Goal: Task Accomplishment & Management: Use online tool/utility

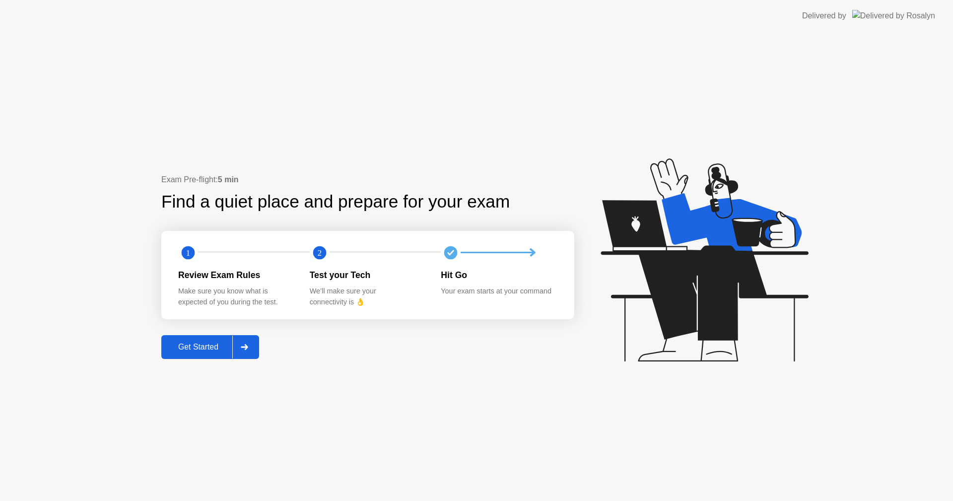
click at [199, 351] on div "Get Started" at bounding box center [198, 346] width 68 height 9
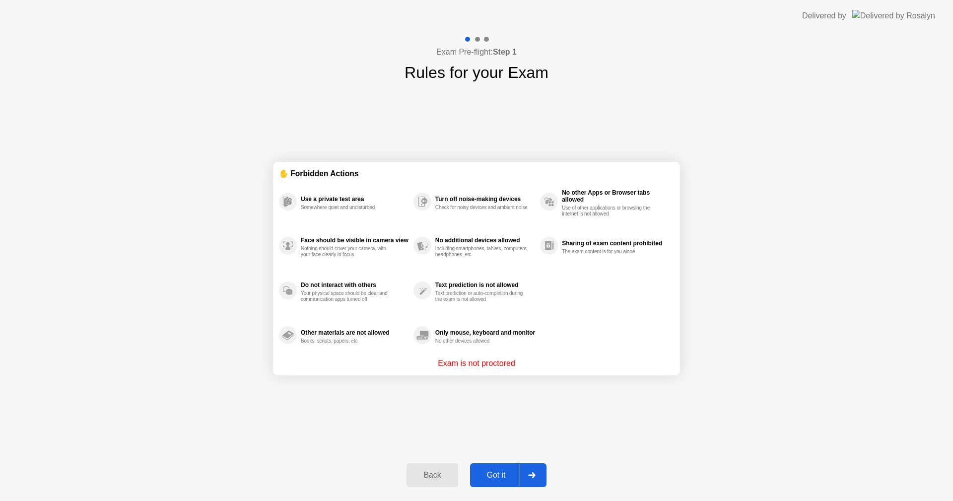
click at [514, 471] on div "Got it" at bounding box center [496, 474] width 47 height 9
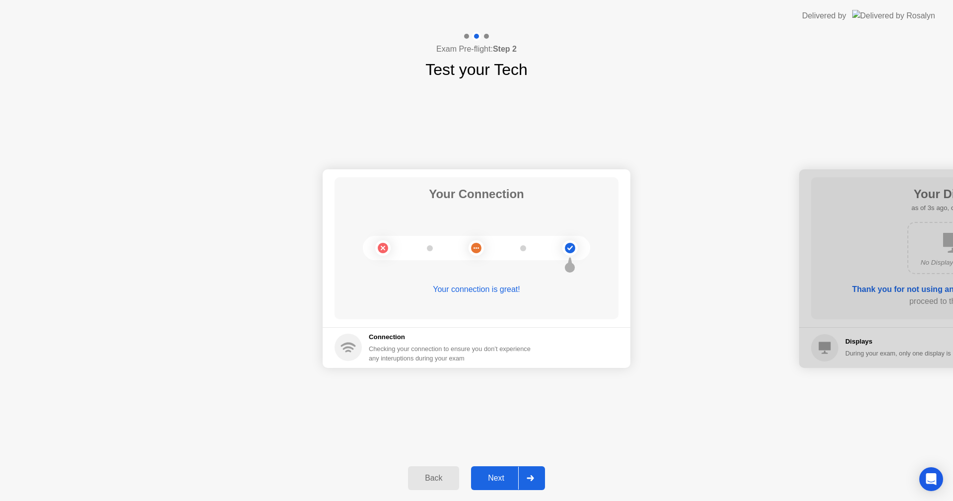
click at [523, 471] on div at bounding box center [530, 477] width 24 height 23
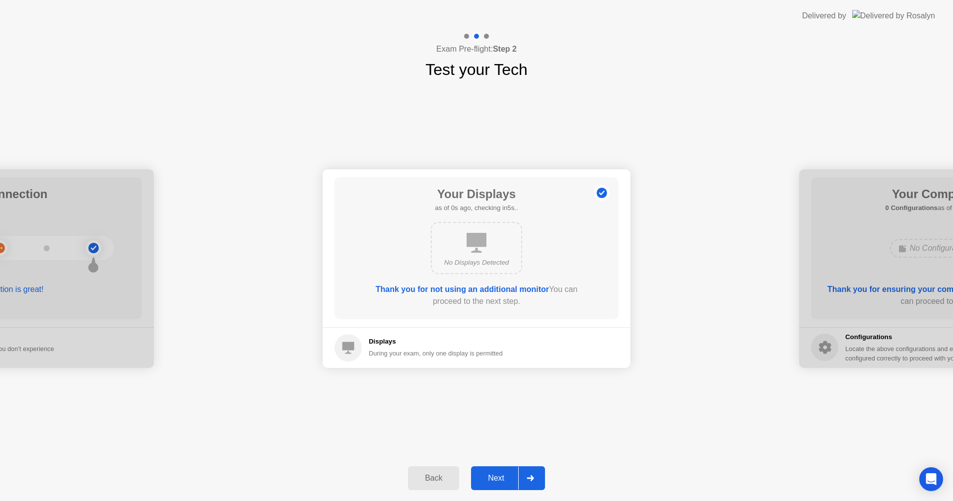
click at [523, 471] on div at bounding box center [530, 477] width 24 height 23
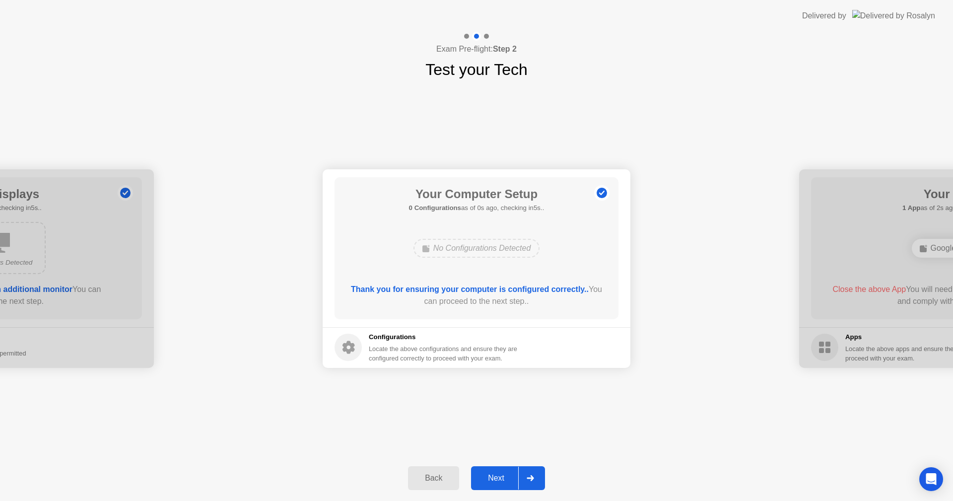
click at [523, 471] on div at bounding box center [530, 477] width 24 height 23
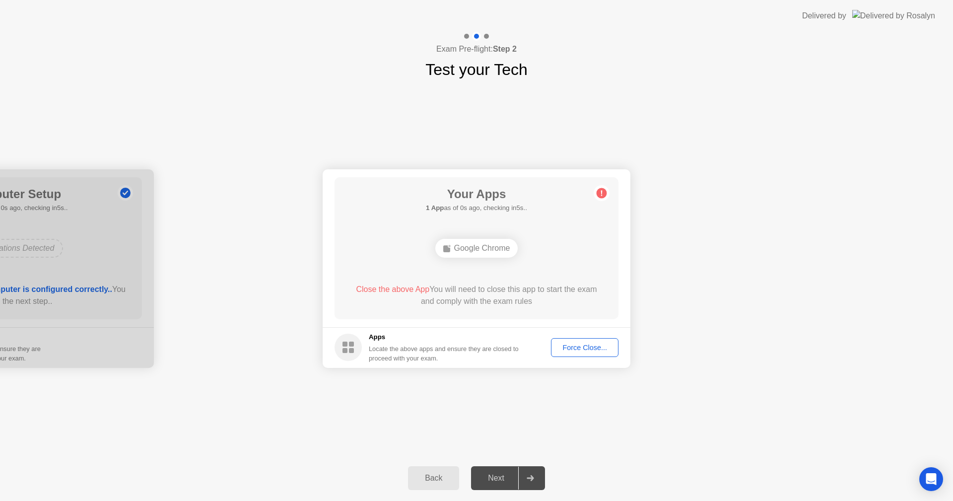
click at [575, 353] on button "Force Close..." at bounding box center [584, 347] width 67 height 19
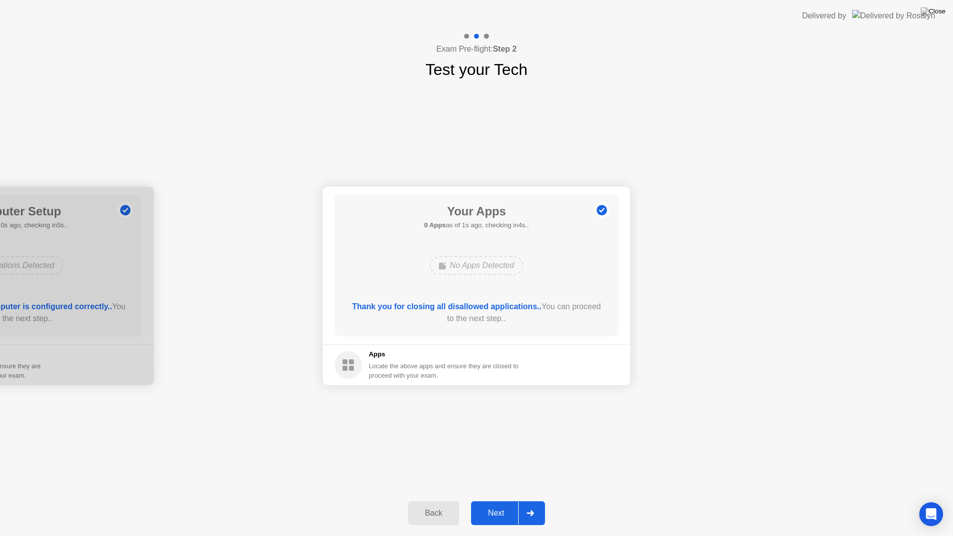
click at [495, 500] on div "Next" at bounding box center [496, 513] width 44 height 9
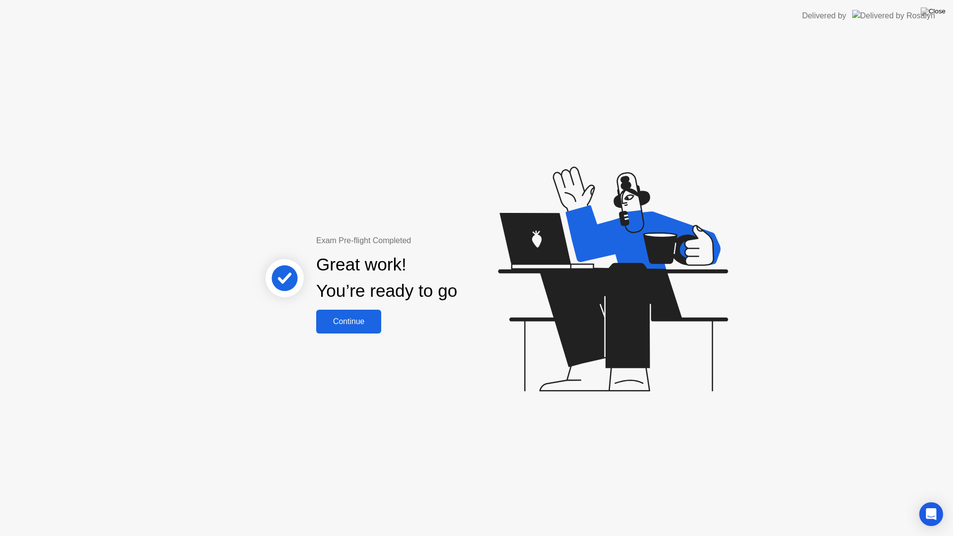
click at [359, 328] on button "Continue" at bounding box center [348, 322] width 65 height 24
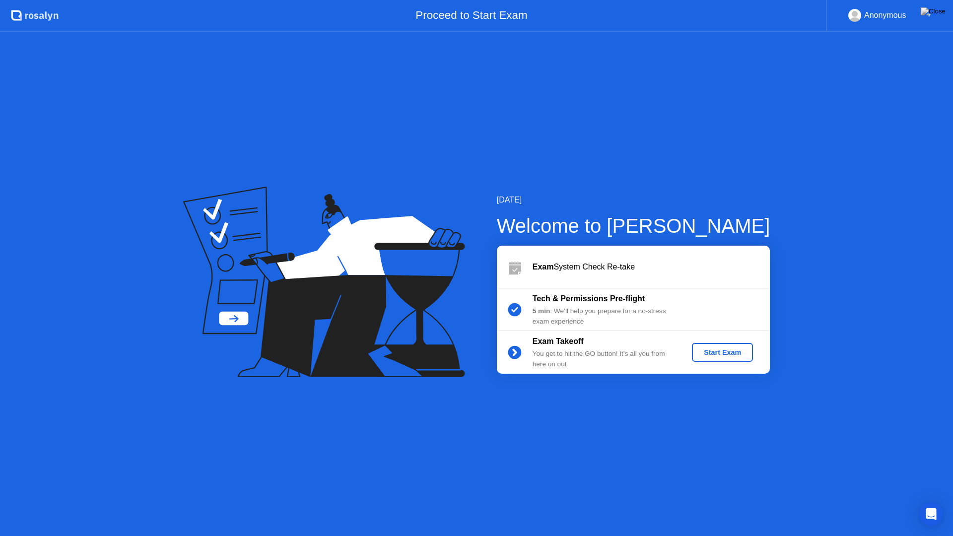
click at [728, 352] on div "Start Exam" at bounding box center [722, 352] width 53 height 8
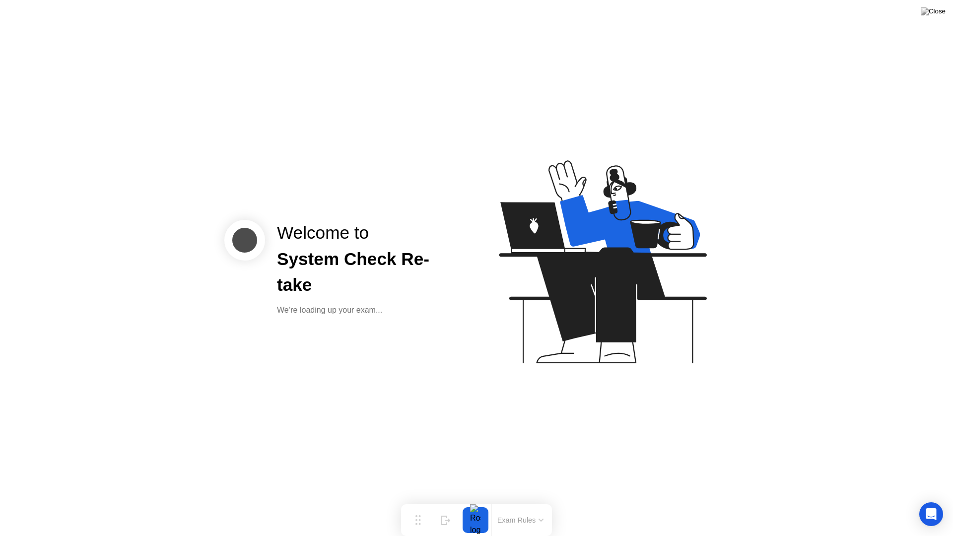
click at [458, 375] on div "Welcome to System Check Re-take We’re loading up your exam..." at bounding box center [476, 268] width 953 height 536
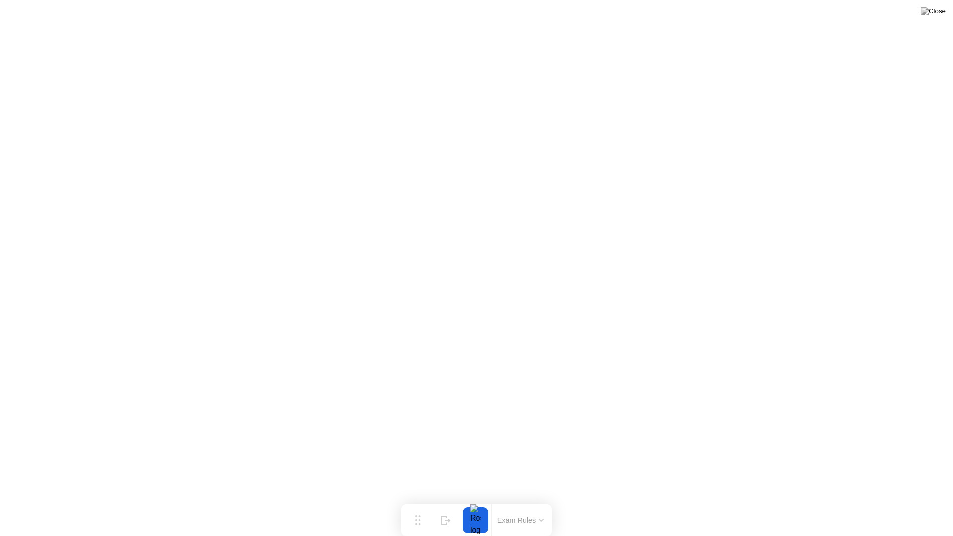
click at [944, 6] on button at bounding box center [933, 11] width 30 height 13
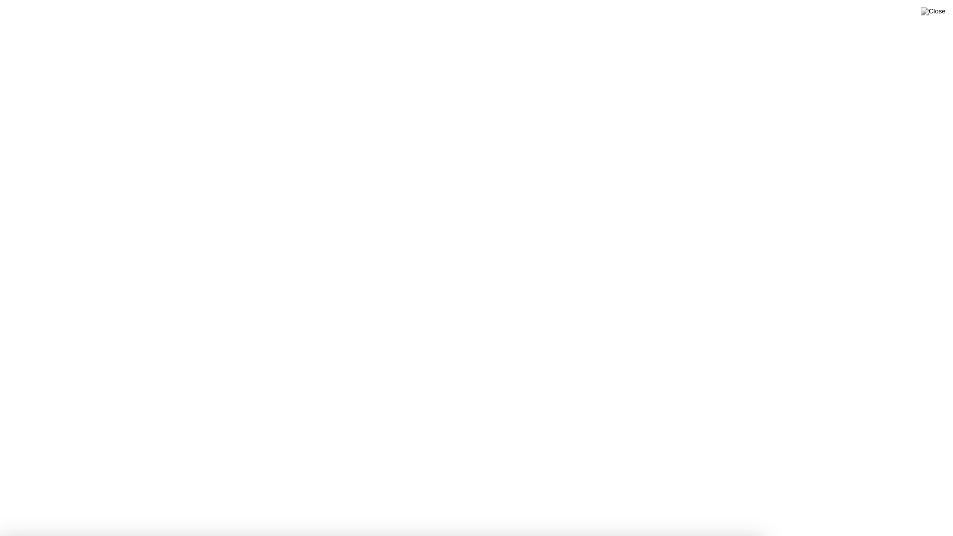
click at [942, 15] on img at bounding box center [932, 11] width 25 height 8
